Goal: Task Accomplishment & Management: Complete application form

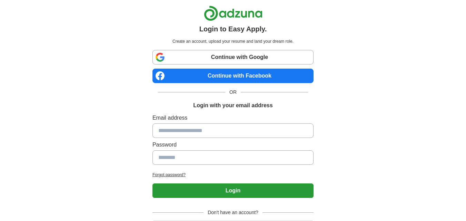
click at [210, 54] on link "Continue with Google" at bounding box center [232, 57] width 161 height 14
click at [214, 58] on link "Continue with Google" at bounding box center [232, 57] width 161 height 14
click at [200, 57] on link "Continue with Google" at bounding box center [232, 57] width 161 height 14
click at [232, 59] on link "Continue with Google" at bounding box center [232, 57] width 161 height 14
click at [200, 56] on link "Continue with Google" at bounding box center [232, 57] width 161 height 14
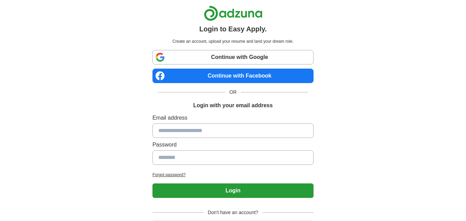
click at [209, 53] on link "Continue with Google" at bounding box center [232, 57] width 161 height 14
